Goal: Transaction & Acquisition: Purchase product/service

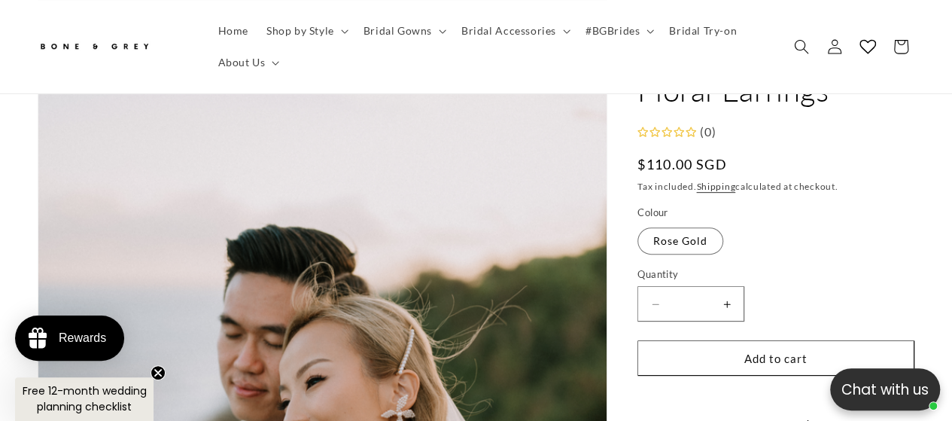
scroll to position [376, 0]
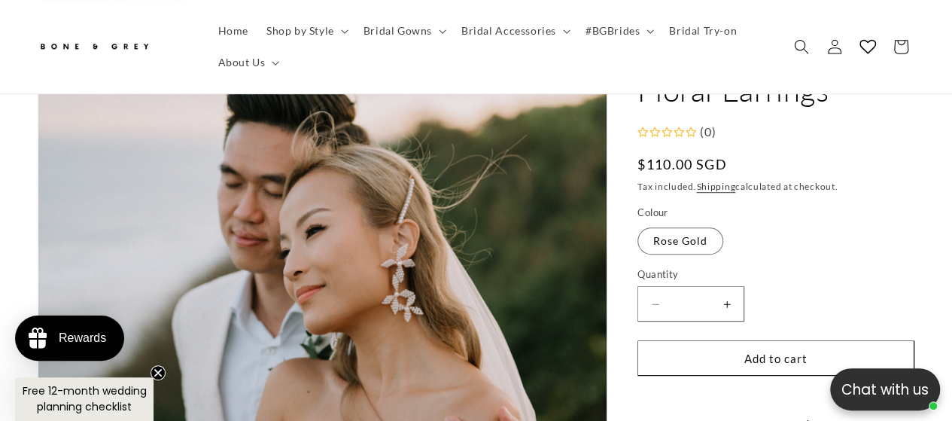
click at [115, 44] on img at bounding box center [94, 47] width 113 height 25
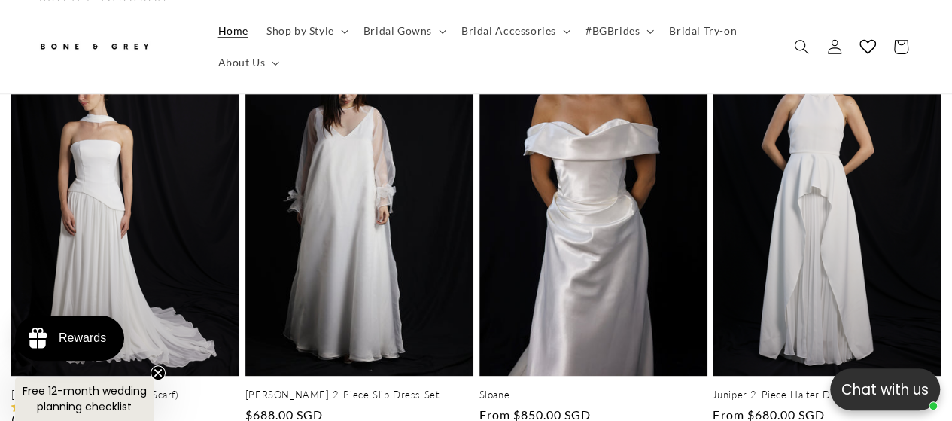
scroll to position [301, 0]
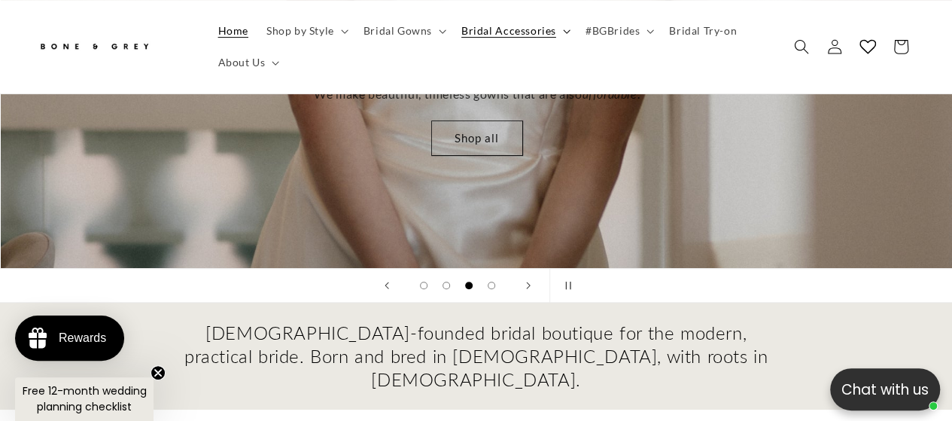
click at [569, 29] on summary "Bridal Accessories" at bounding box center [514, 31] width 124 height 32
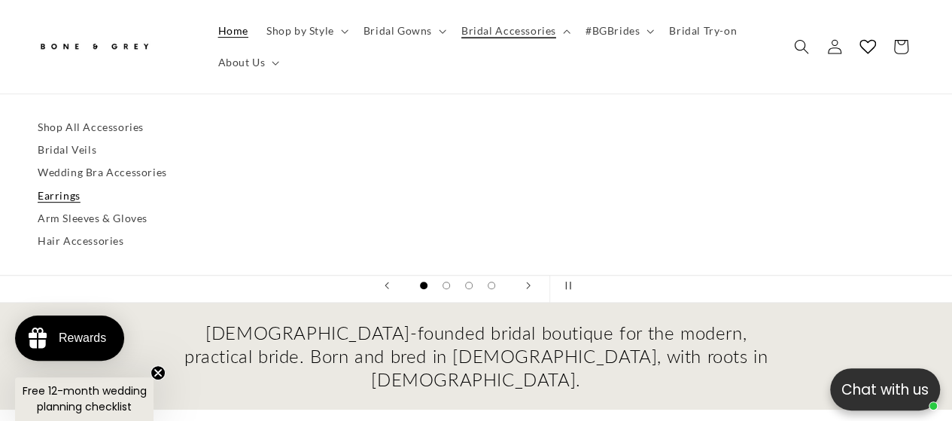
scroll to position [0, 0]
click at [82, 151] on link "Bridal Veils" at bounding box center [476, 150] width 877 height 23
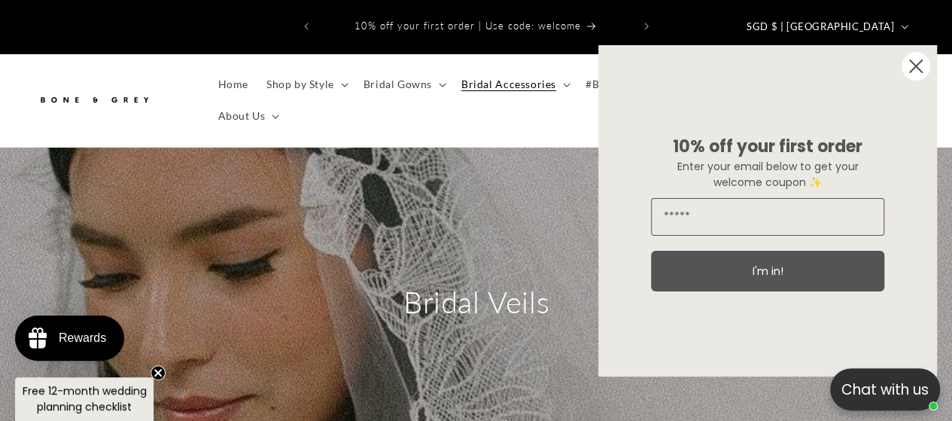
scroll to position [301, 0]
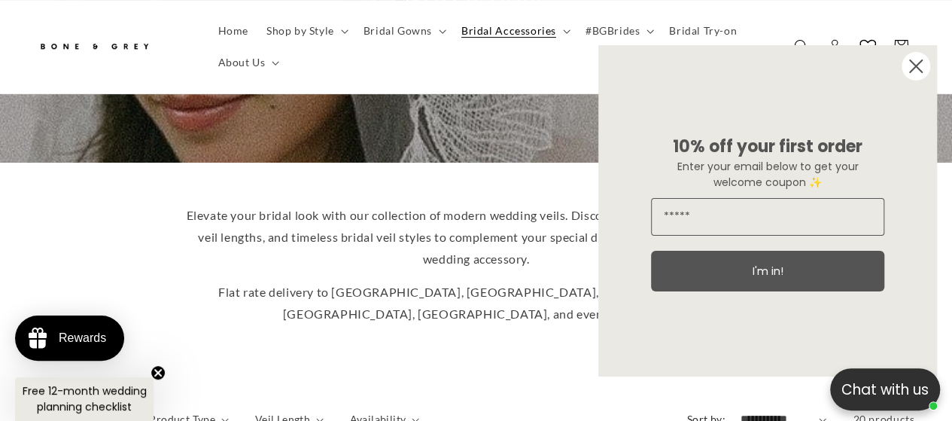
click at [909, 72] on icon "Close dialog" at bounding box center [916, 66] width 30 height 30
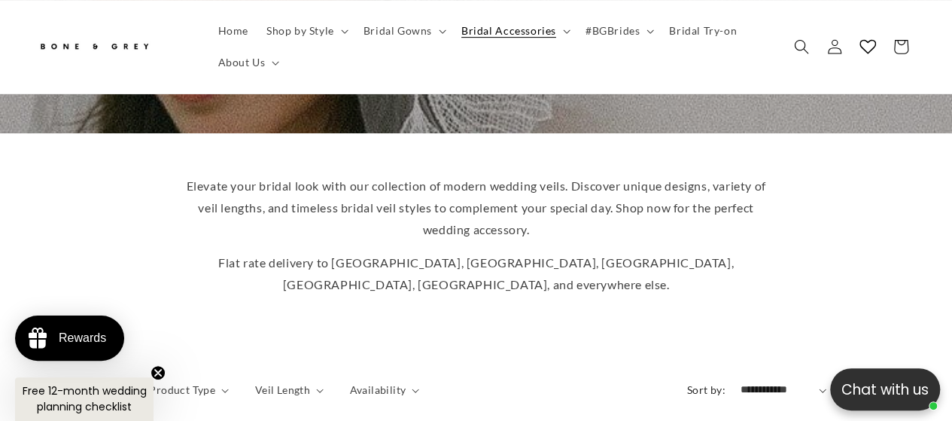
scroll to position [120, 0]
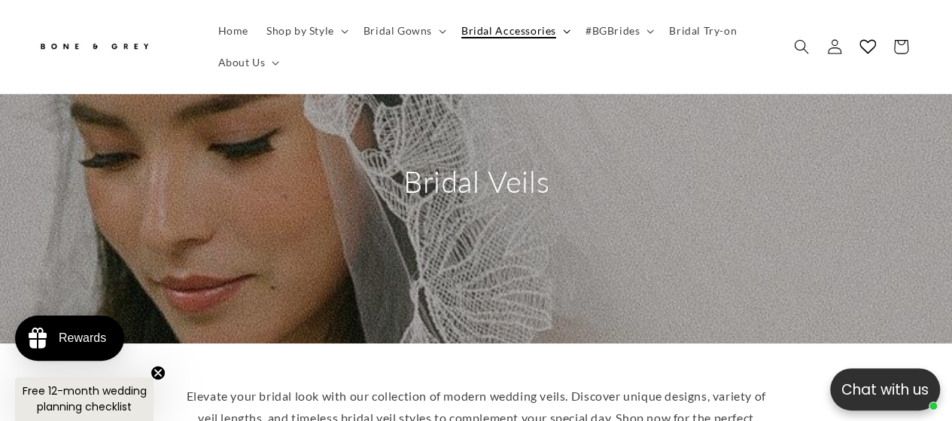
click at [563, 30] on icon at bounding box center [567, 31] width 8 height 5
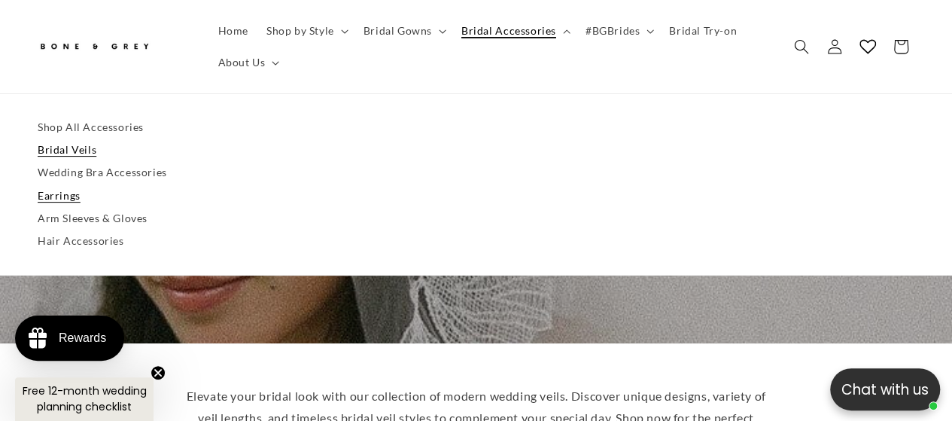
click at [68, 193] on link "Earrings" at bounding box center [476, 195] width 877 height 23
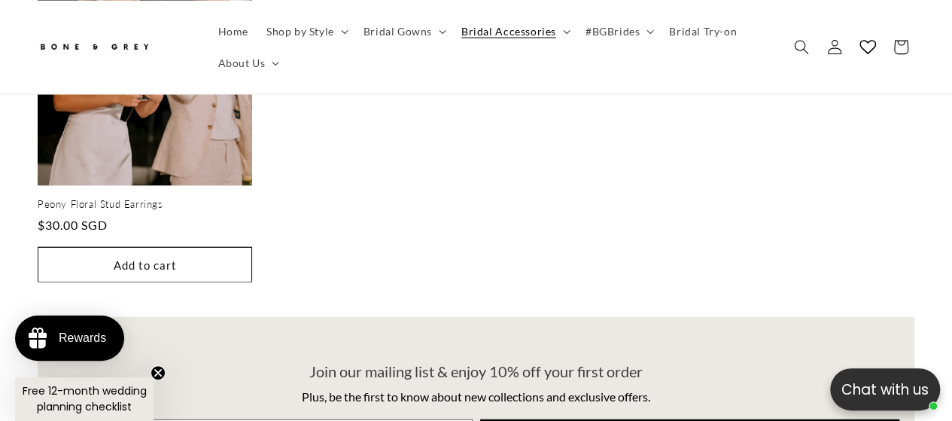
scroll to position [1429, 0]
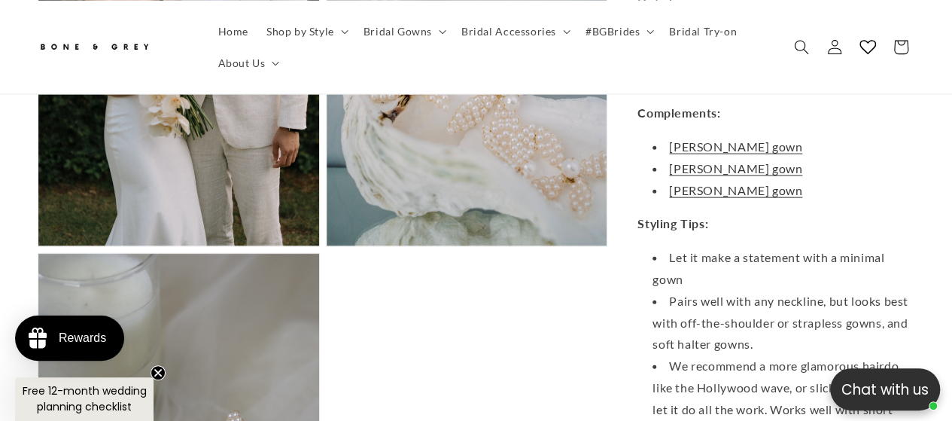
scroll to position [1429, 0]
